Goal: Information Seeking & Learning: Learn about a topic

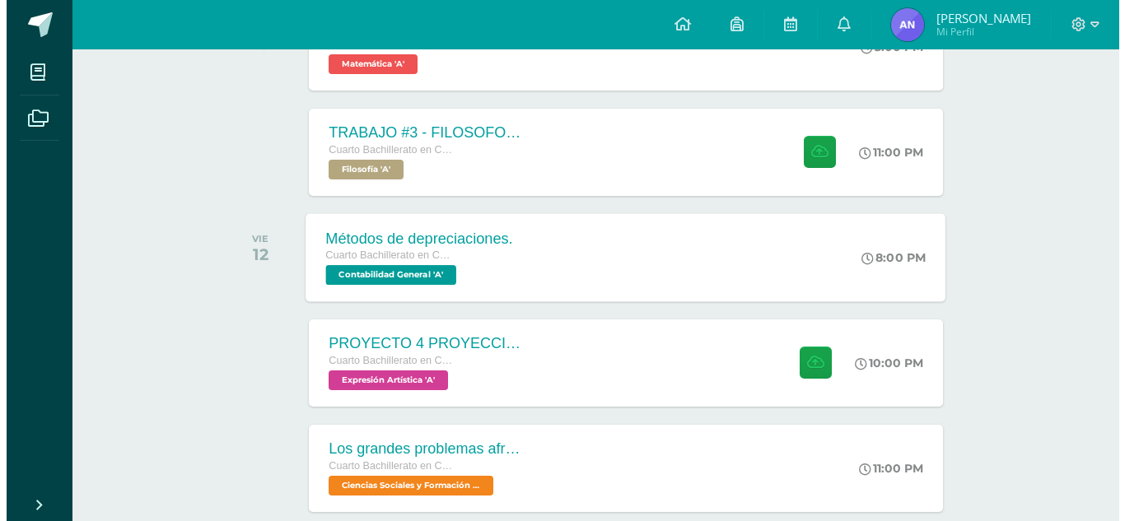
scroll to position [329, 0]
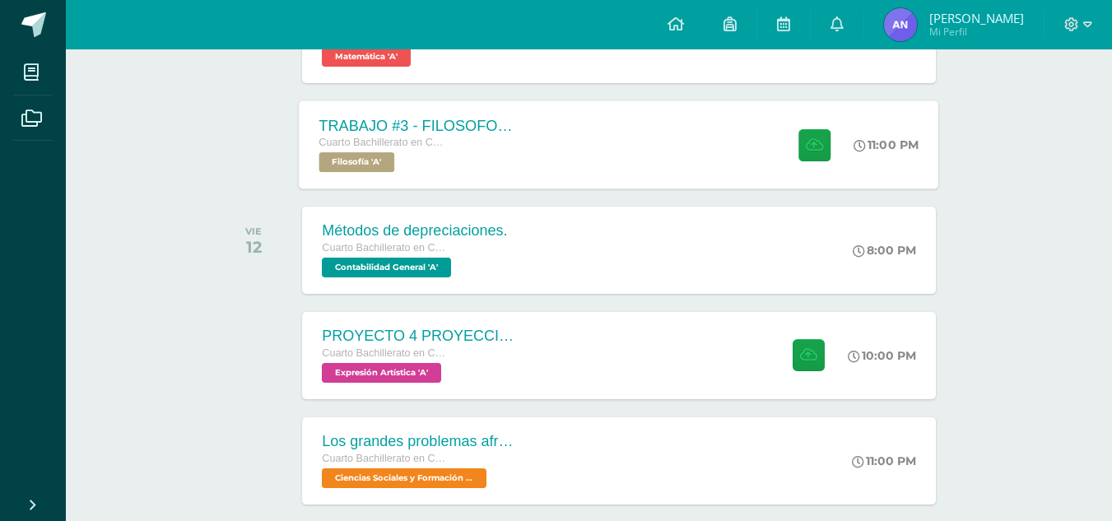
click at [501, 141] on div "Cuarto Bachillerato en CCLL con Orientación en Computación" at bounding box center [418, 143] width 199 height 18
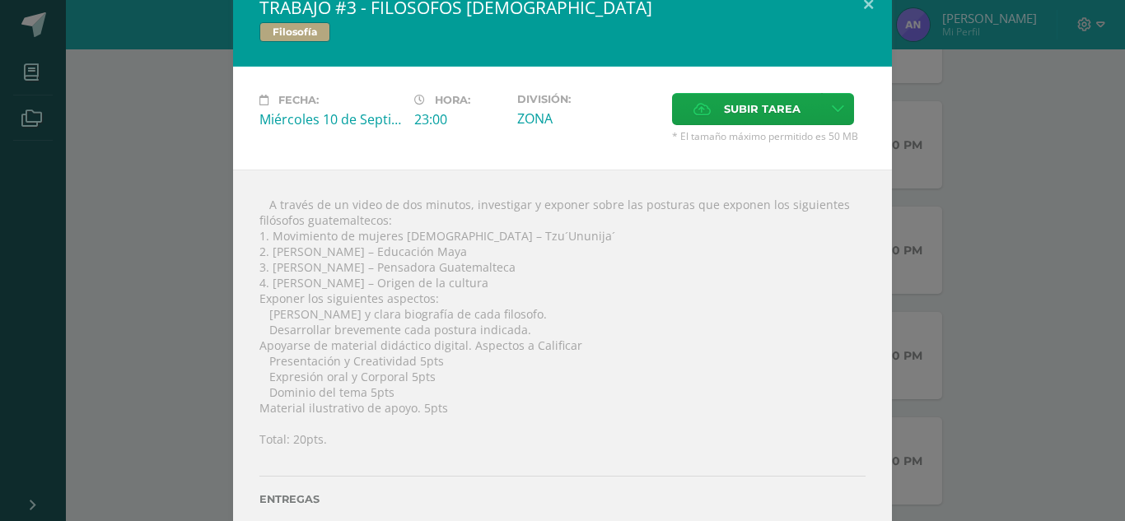
scroll to position [0, 0]
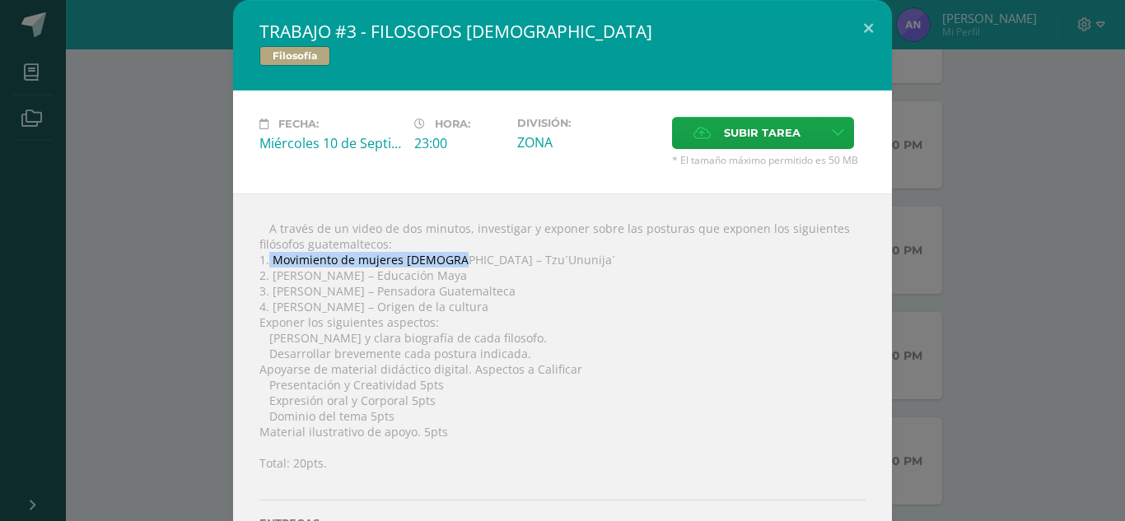
drag, startPoint x: 262, startPoint y: 260, endPoint x: 441, endPoint y: 259, distance: 179.5
click at [441, 259] on div " A través de un video de dos minutos, investigar y exponer sobre las posturas …" at bounding box center [562, 394] width 659 height 401
click at [452, 264] on div " A través de un video de dos minutos, investigar y exponer sobre las posturas …" at bounding box center [562, 394] width 659 height 401
drag, startPoint x: 446, startPoint y: 261, endPoint x: 262, endPoint y: 259, distance: 184.5
click at [262, 259] on div " A través de un video de dos minutos, investigar y exponer sobre las posturas …" at bounding box center [562, 394] width 659 height 401
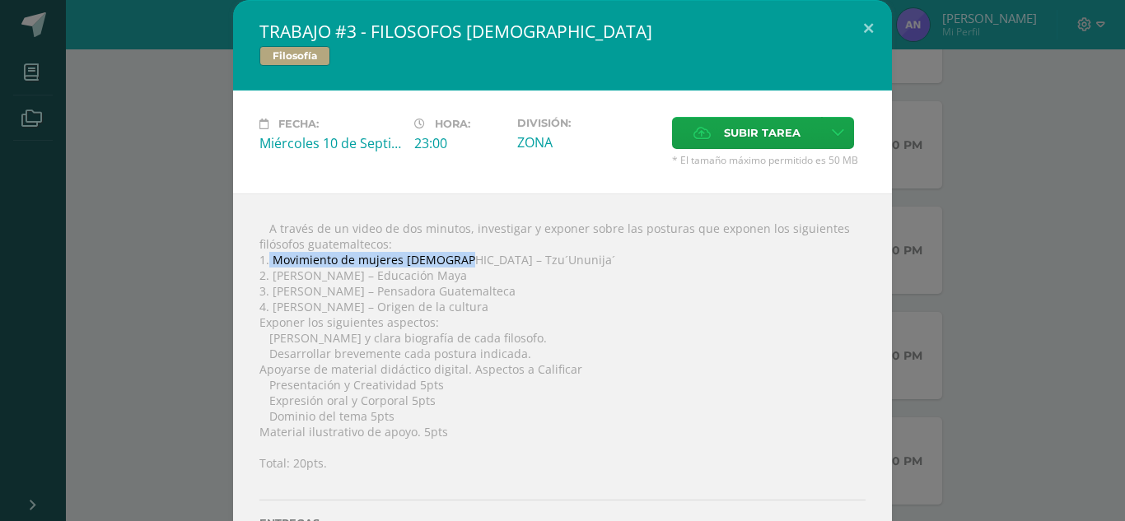
copy div "Movimiento de mujeres [DEMOGRAPHIC_DATA]"
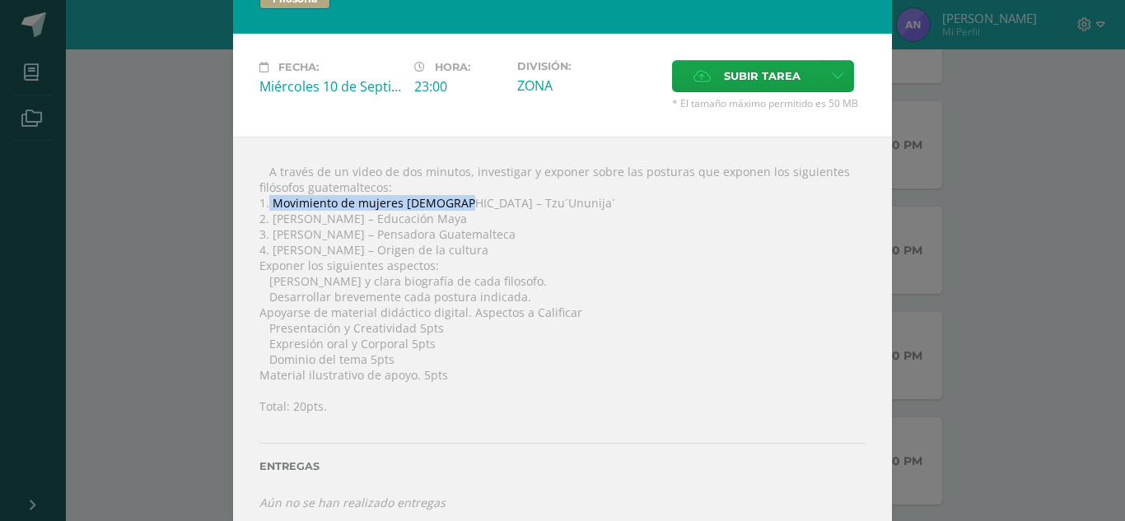
scroll to position [73, 0]
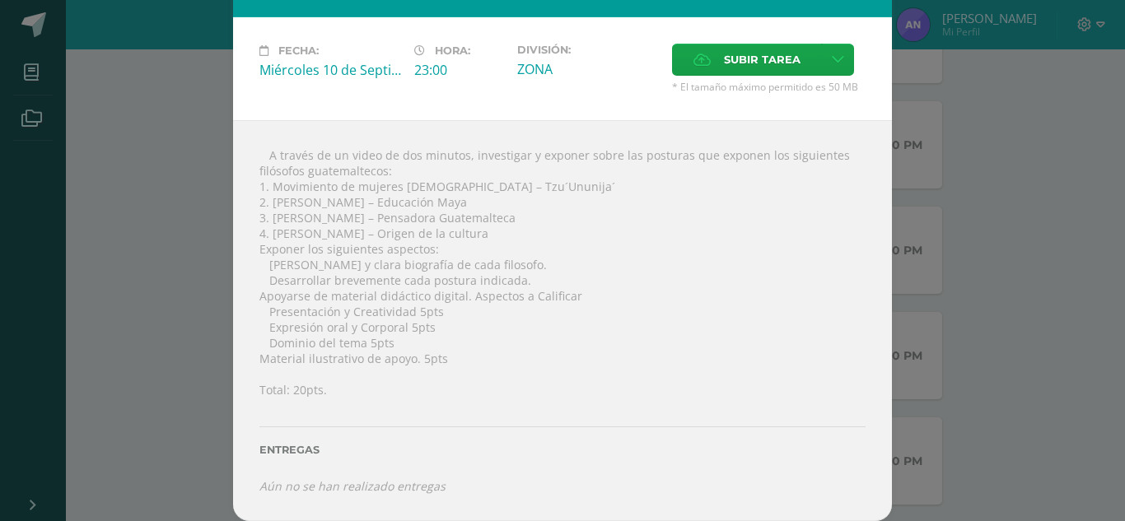
click at [594, 218] on div " A través de un video de dos minutos, investigar y exponer sobre las posturas …" at bounding box center [562, 320] width 659 height 401
drag, startPoint x: 373, startPoint y: 201, endPoint x: 462, endPoint y: 206, distance: 89.1
click at [462, 206] on div " A través de un video de dos minutos, investigar y exponer sobre las posturas …" at bounding box center [562, 320] width 659 height 401
copy div "Educación Maya"
click at [321, 235] on div " A través de un video de dos minutos, investigar y exponer sobre las posturas …" at bounding box center [562, 320] width 659 height 401
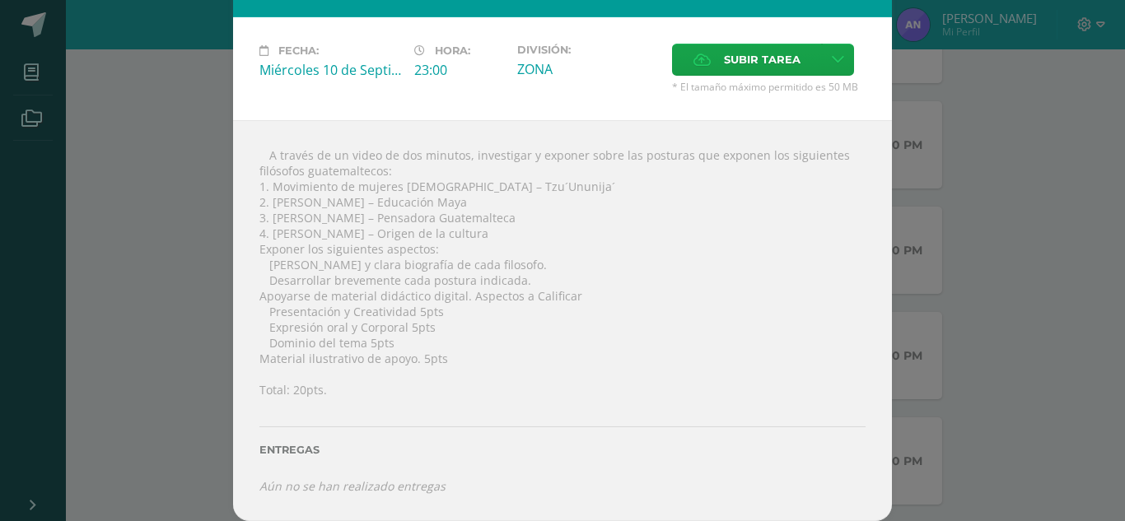
drag, startPoint x: 352, startPoint y: 219, endPoint x: 502, endPoint y: 223, distance: 150.7
click at [502, 223] on div " A través de un video de dos minutos, investigar y exponer sobre las posturas …" at bounding box center [562, 320] width 659 height 401
copy div "Pensadora Guatemalteca"
click at [342, 263] on div " A través de un video de dos minutos, investigar y exponer sobre las posturas …" at bounding box center [562, 320] width 659 height 401
drag, startPoint x: 371, startPoint y: 232, endPoint x: 471, endPoint y: 236, distance: 100.5
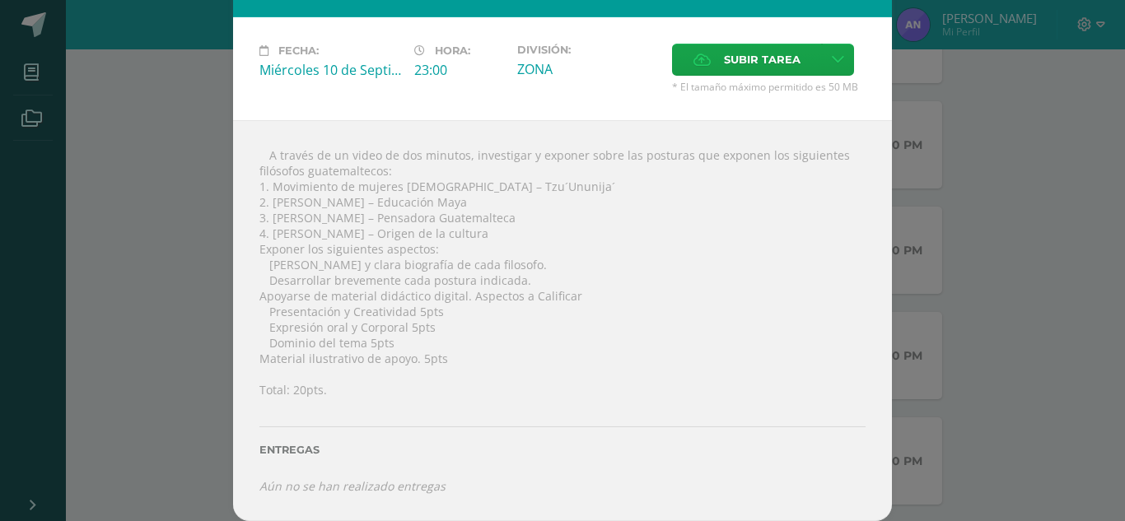
click at [471, 236] on div " A través de un video de dos minutos, investigar y exponer sobre las posturas …" at bounding box center [562, 320] width 659 height 401
click at [492, 242] on div " A través de un video de dos minutos, investigar y exponer sobre las posturas …" at bounding box center [562, 320] width 659 height 401
drag, startPoint x: 491, startPoint y: 234, endPoint x: 375, endPoint y: 237, distance: 116.1
click at [375, 237] on div " A través de un video de dos minutos, investigar y exponer sobre las posturas …" at bounding box center [562, 320] width 659 height 401
copy div "Origen de la cultura"
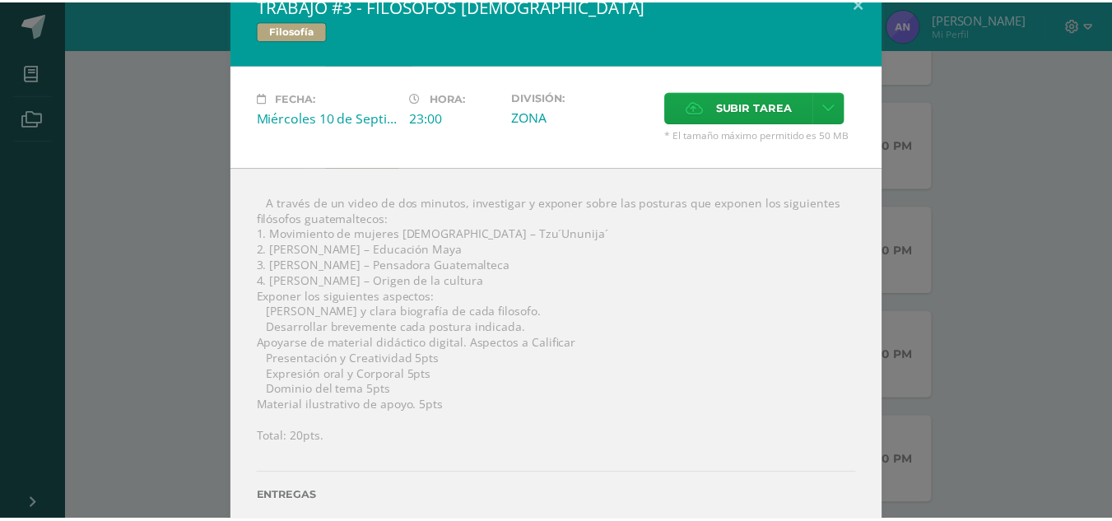
scroll to position [0, 0]
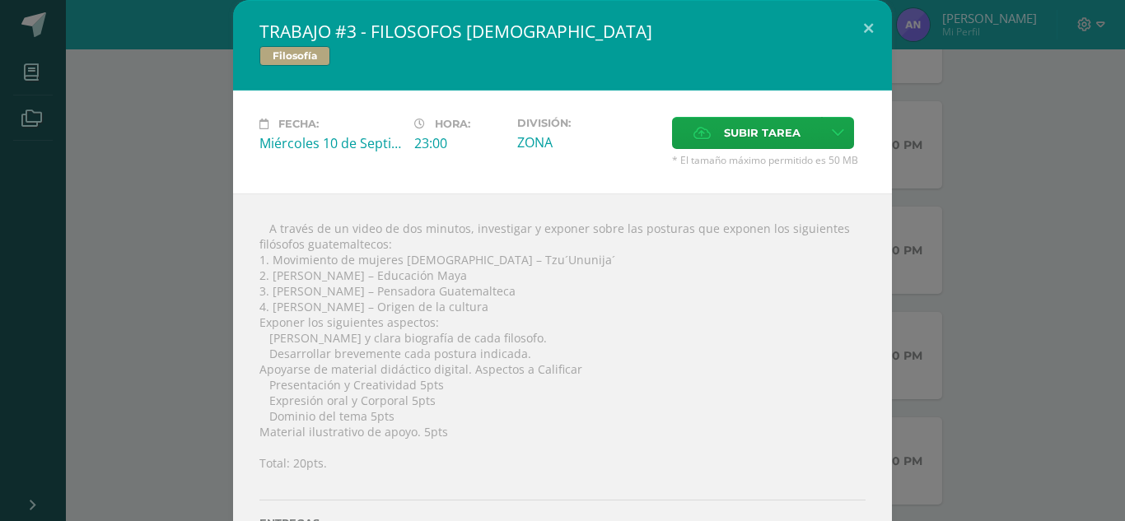
click at [487, 84] on div "TRABAJO #3 - FILOSOFOS [DEMOGRAPHIC_DATA] Filosofía" at bounding box center [562, 45] width 659 height 91
click at [371, 23] on h2 "TRABAJO #3 - FILOSOFOS [DEMOGRAPHIC_DATA]" at bounding box center [562, 31] width 606 height 23
drag, startPoint x: 371, startPoint y: 23, endPoint x: 592, endPoint y: 44, distance: 222.5
click at [592, 44] on div "TRABAJO #3 - FILOSOFOS [DEMOGRAPHIC_DATA] Filosofía" at bounding box center [562, 45] width 659 height 91
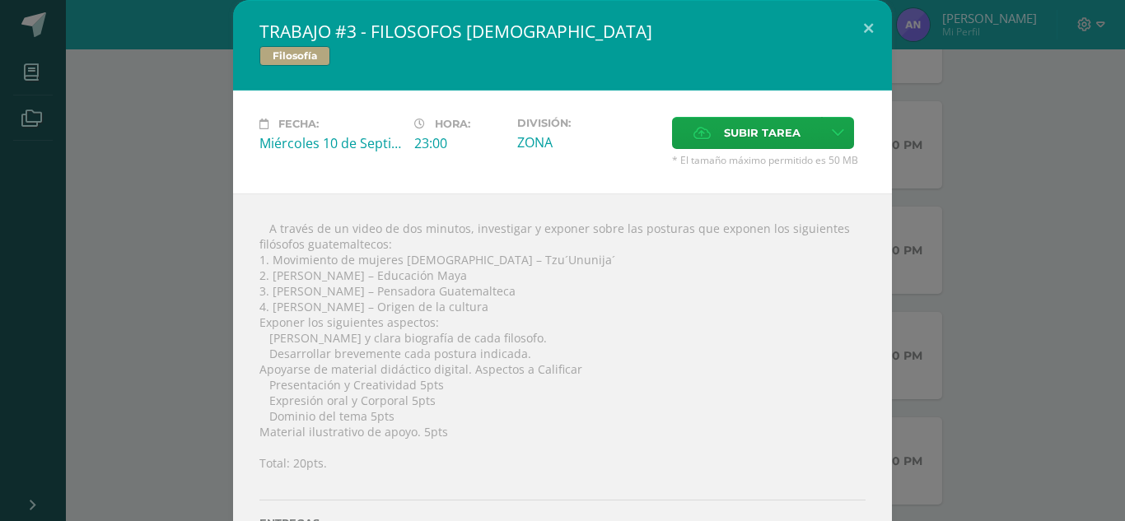
click at [508, 308] on div " A través de un video de dos minutos, investigar y exponer sobre las posturas …" at bounding box center [562, 394] width 659 height 401
drag, startPoint x: 498, startPoint y: 301, endPoint x: 254, endPoint y: 307, distance: 244.6
click at [254, 307] on div " A través de un video de dos minutos, investigar y exponer sobre las posturas …" at bounding box center [562, 394] width 659 height 401
copy div "4. [PERSON_NAME] – Origen de la cultura"
click at [863, 22] on button at bounding box center [868, 28] width 47 height 56
